Goal: Find specific page/section: Find specific page/section

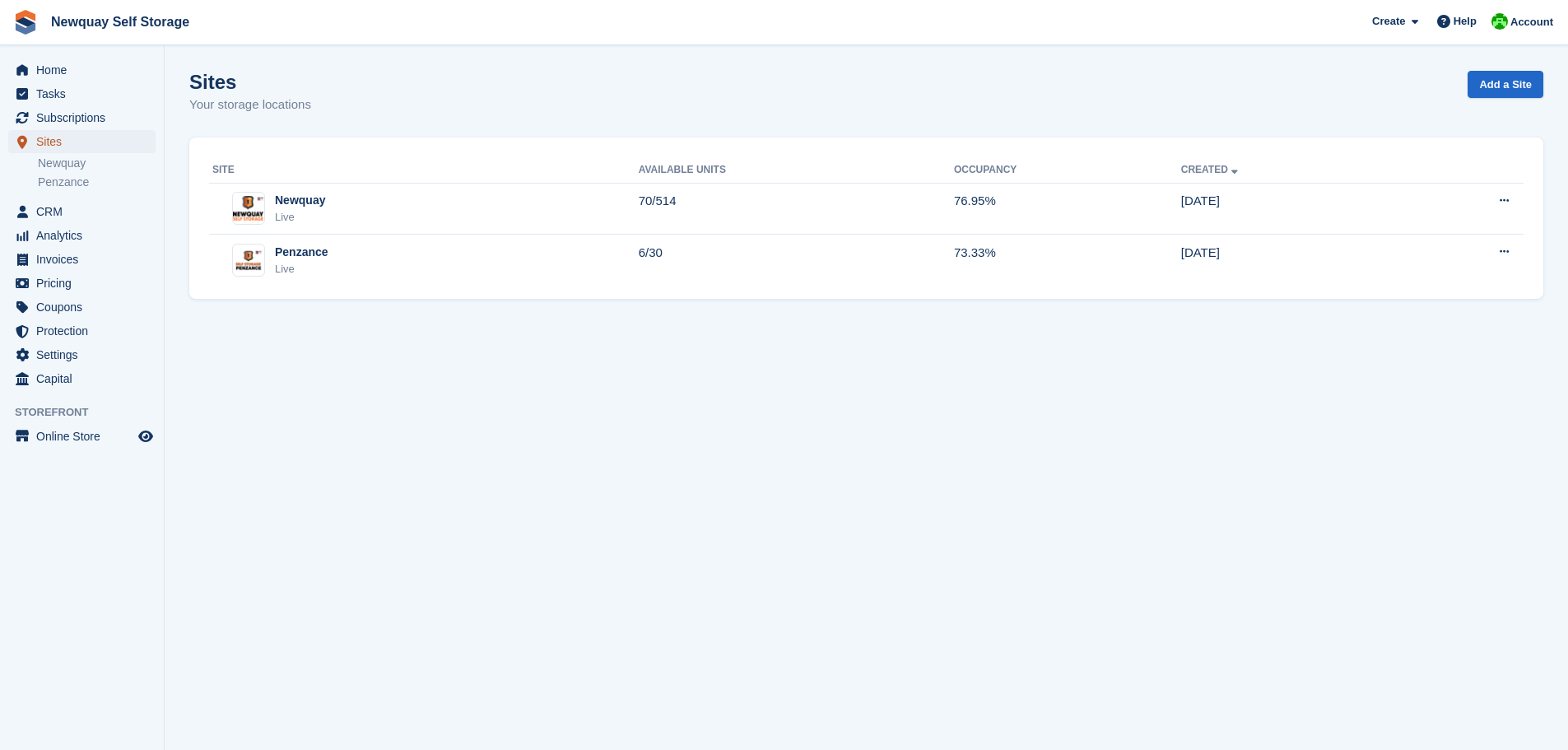
click at [56, 142] on span "Sites" at bounding box center [86, 142] width 99 height 23
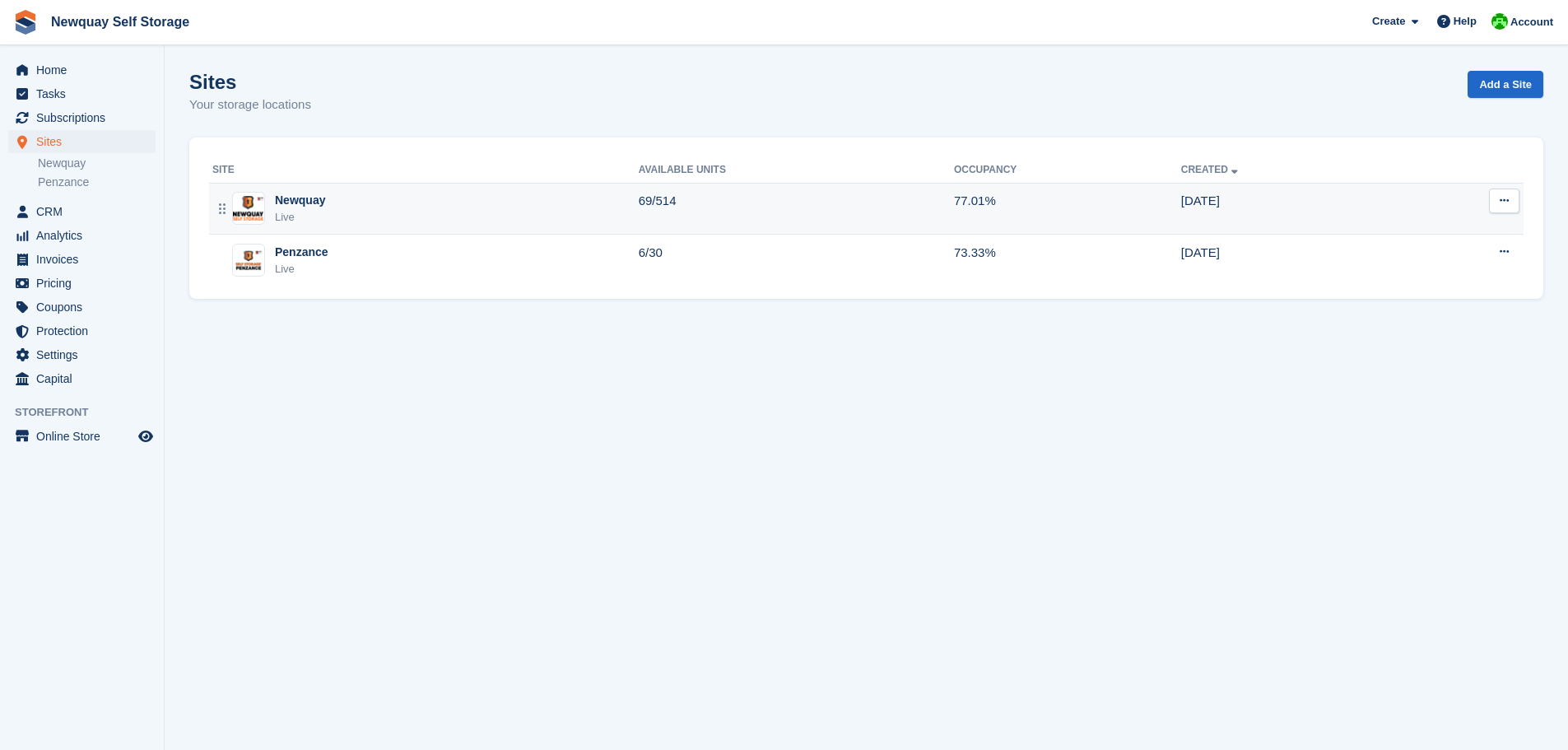
click at [290, 202] on div "Newquay" at bounding box center [301, 200] width 51 height 18
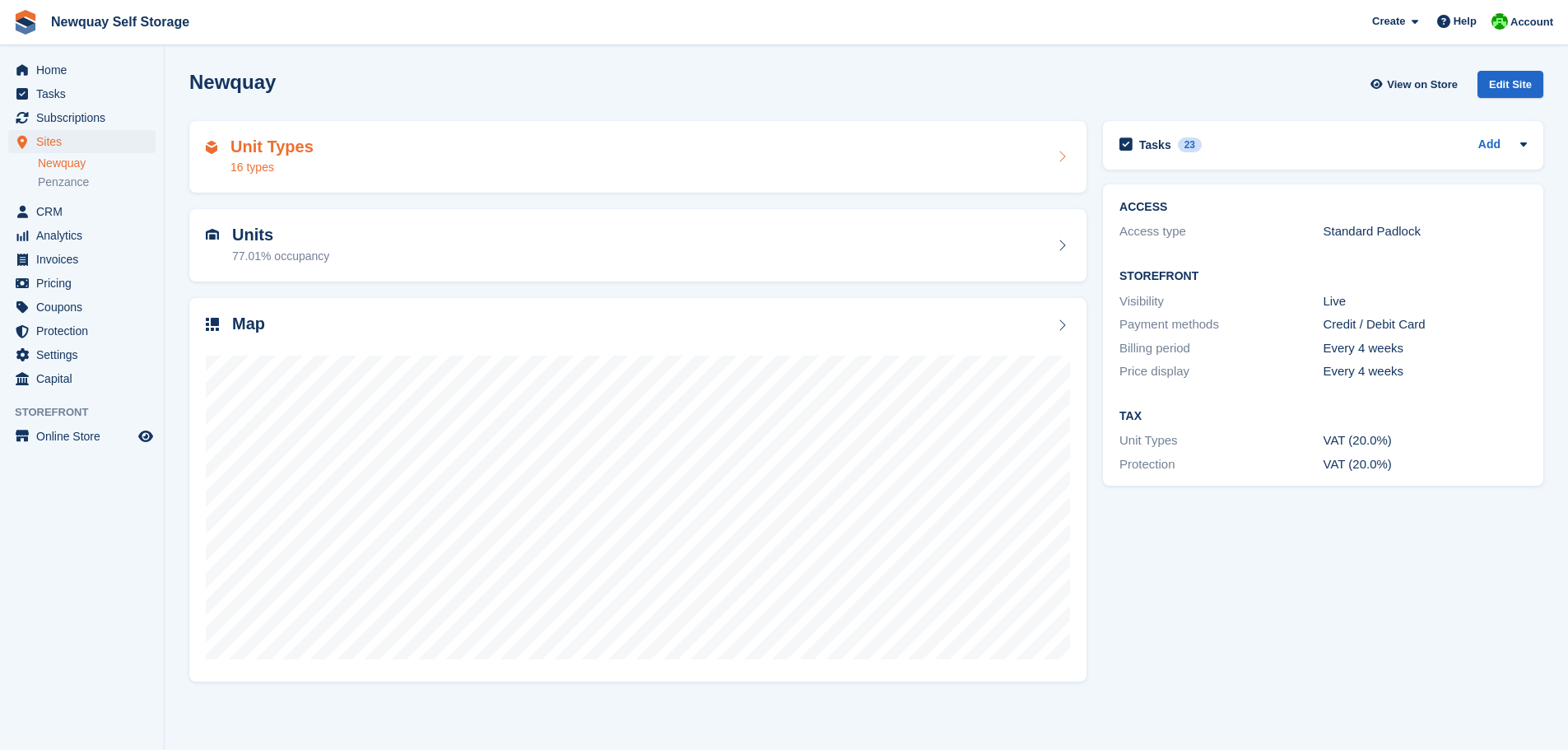
click at [264, 163] on div "16 types" at bounding box center [272, 167] width 83 height 18
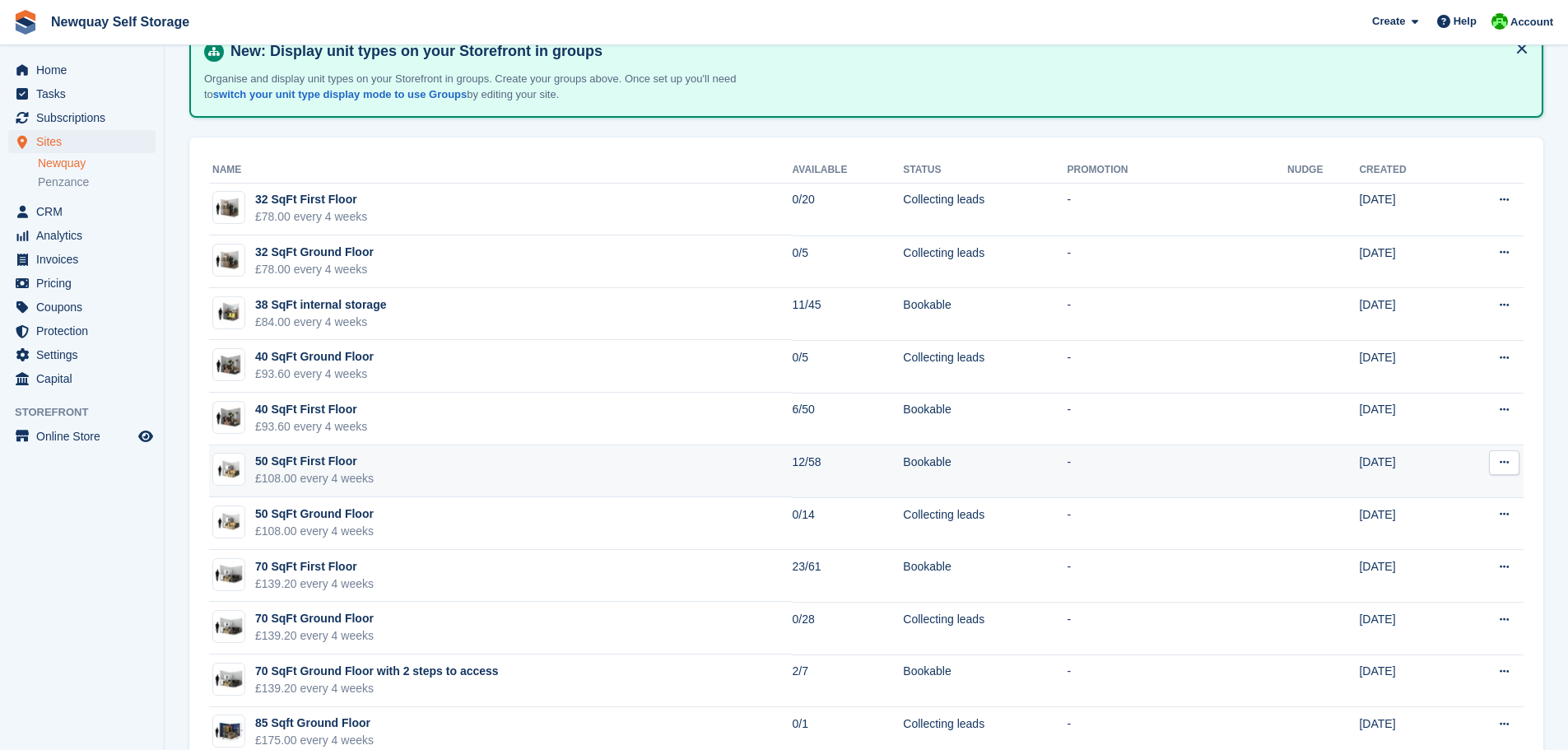
scroll to position [73, 0]
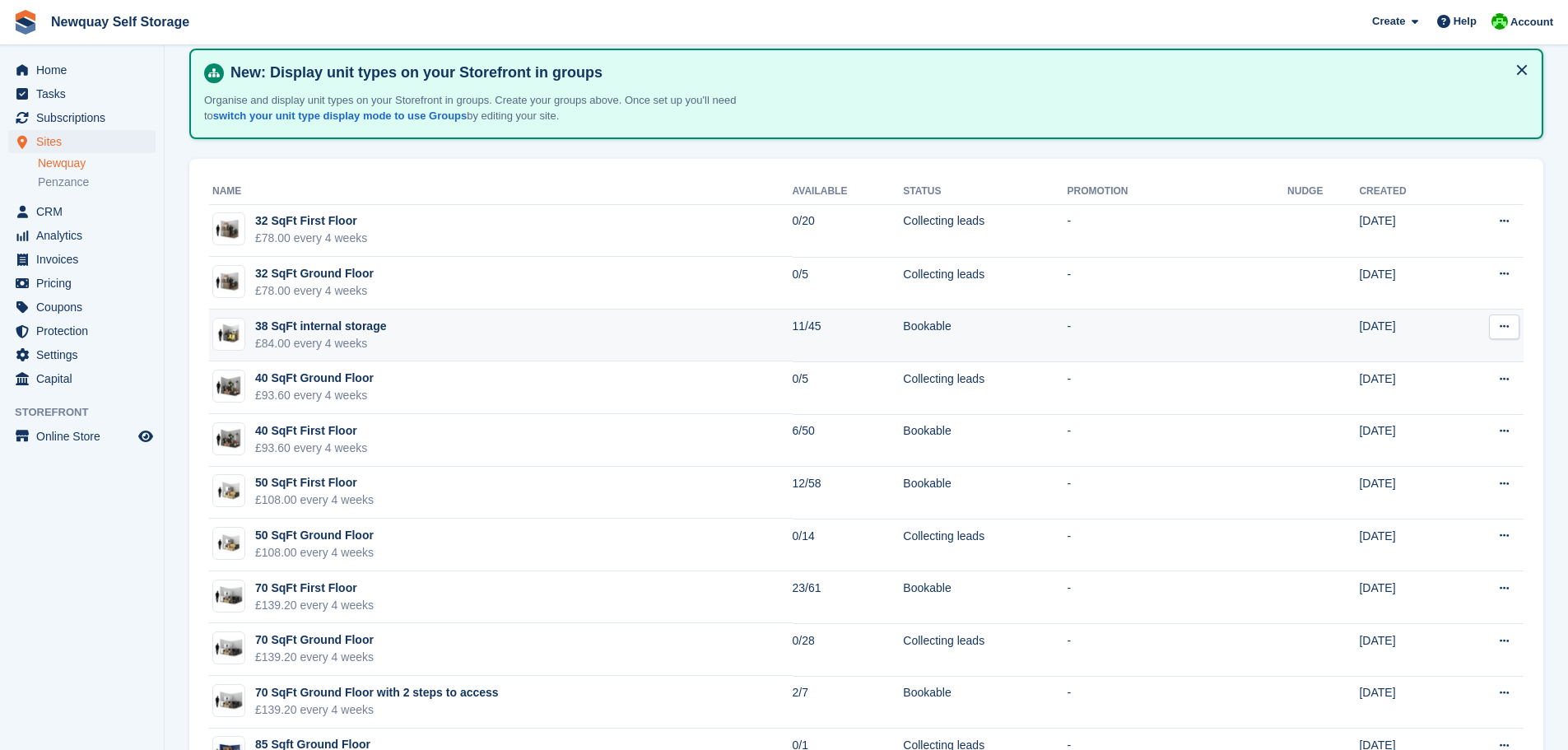
click at [1512, 323] on button at bounding box center [1504, 326] width 30 height 24
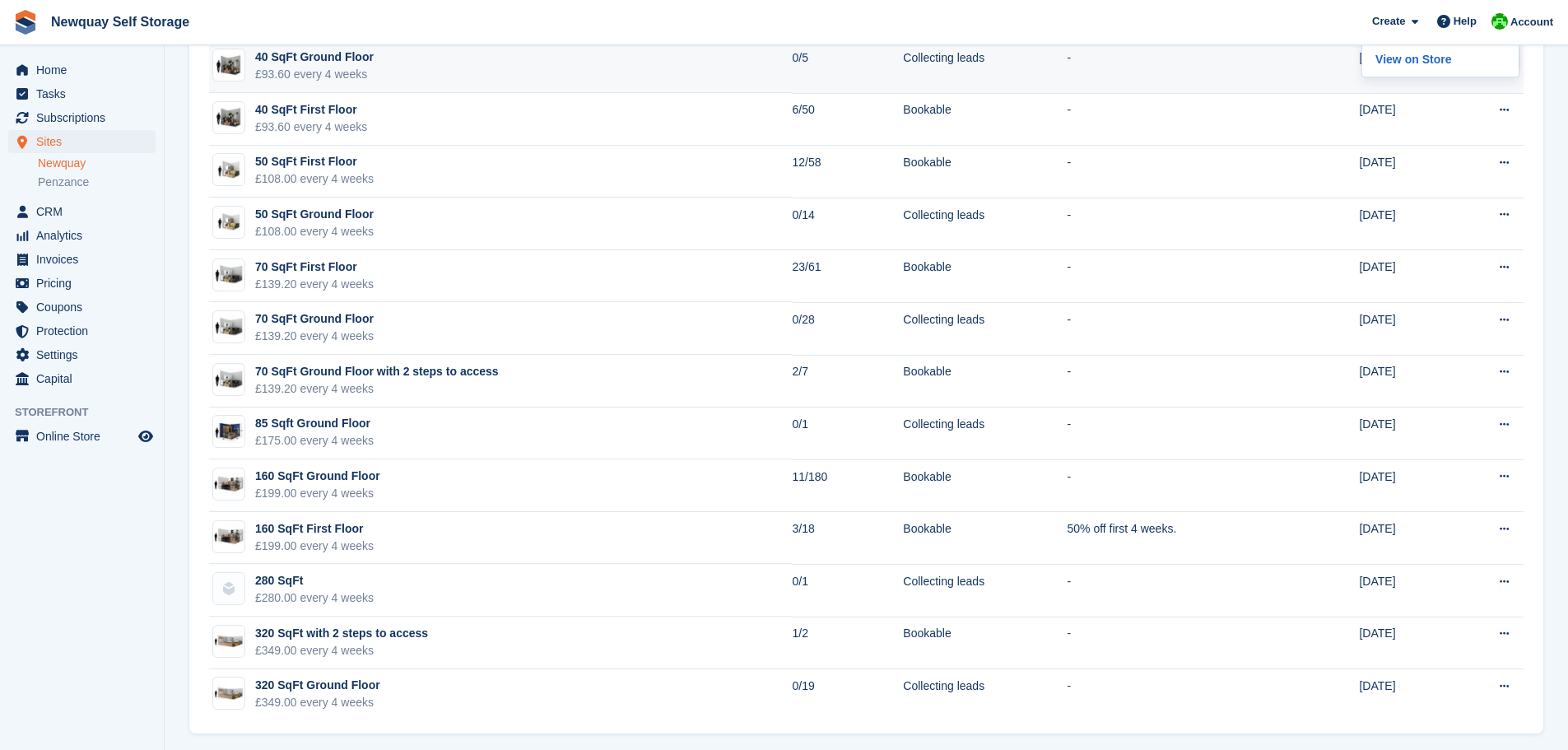
scroll to position [403, 0]
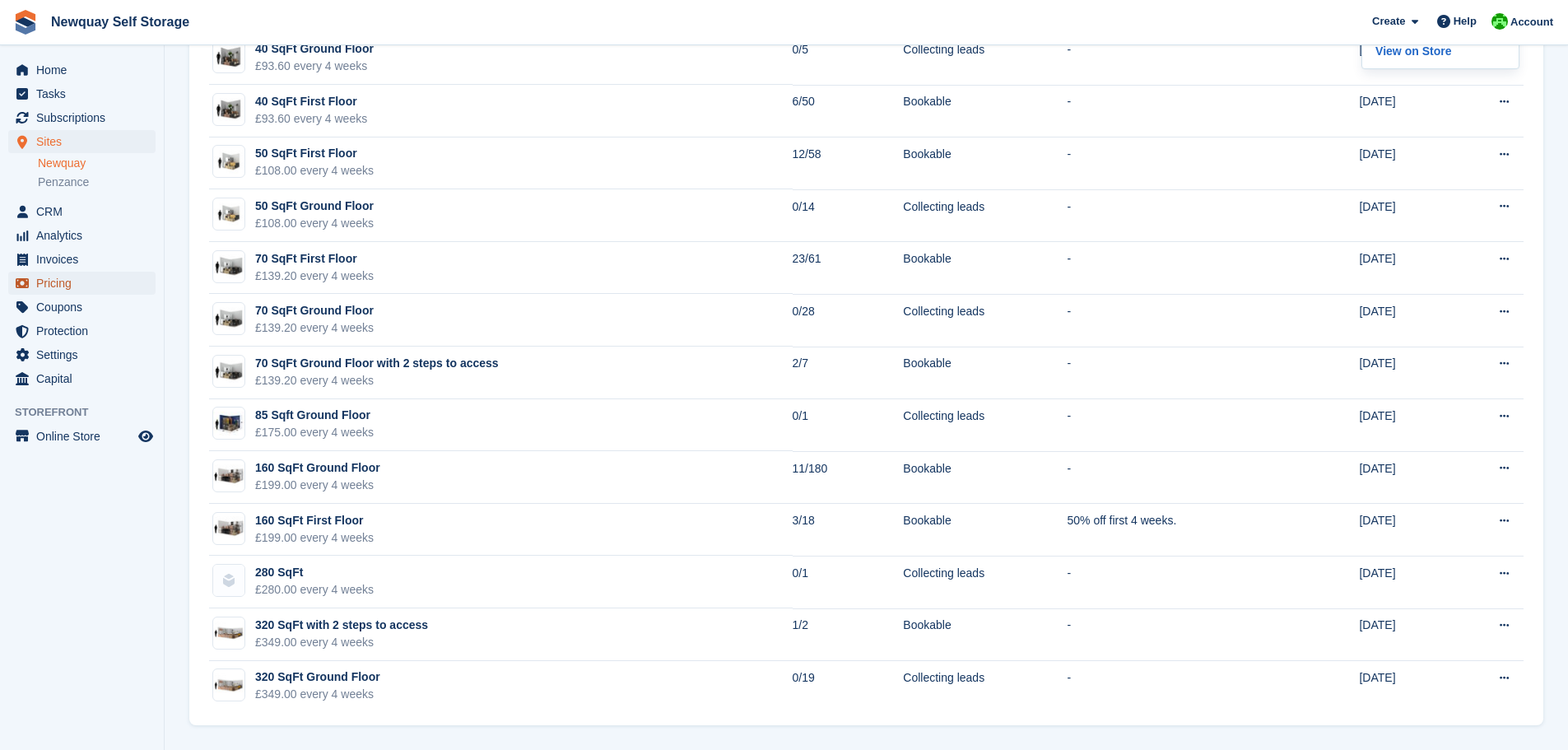
click at [71, 280] on span "Pricing" at bounding box center [86, 283] width 99 height 23
